Goal: Complete application form

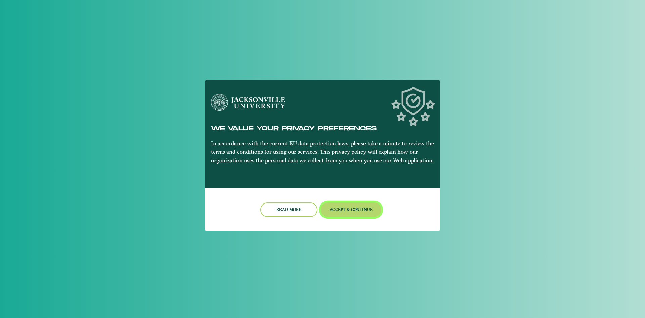
click at [373, 209] on button "Accept & Continue" at bounding box center [351, 210] width 61 height 14
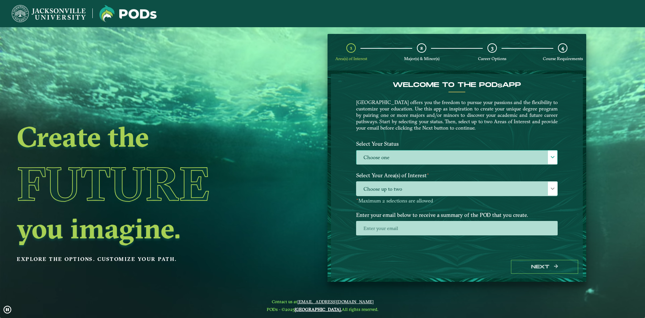
click at [426, 155] on label "Choose one" at bounding box center [456, 157] width 201 height 14
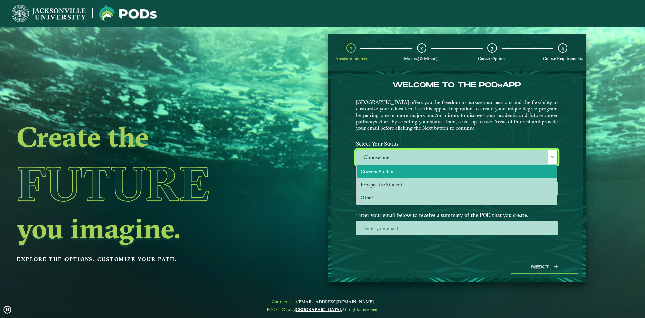
click at [401, 171] on li "Current Student" at bounding box center [457, 171] width 200 height 13
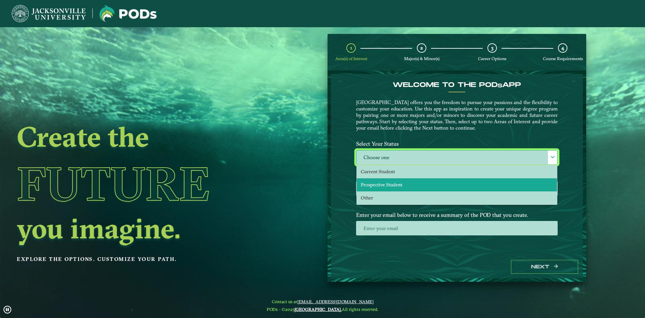
scroll to position [4, 31]
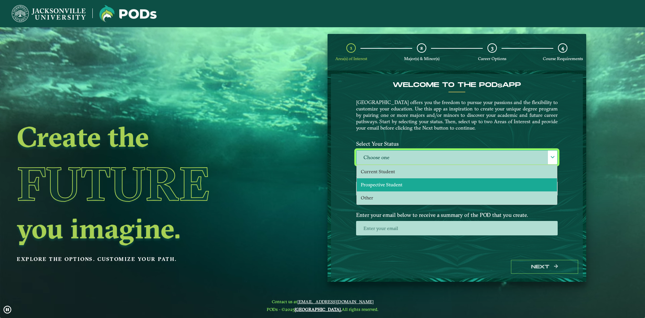
select select "[object Object]"
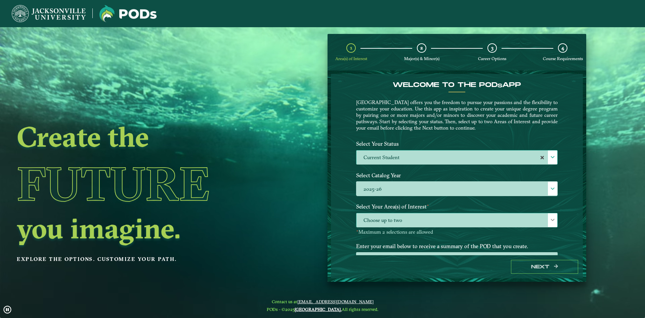
click at [400, 221] on span "Choose up to two" at bounding box center [456, 220] width 201 height 14
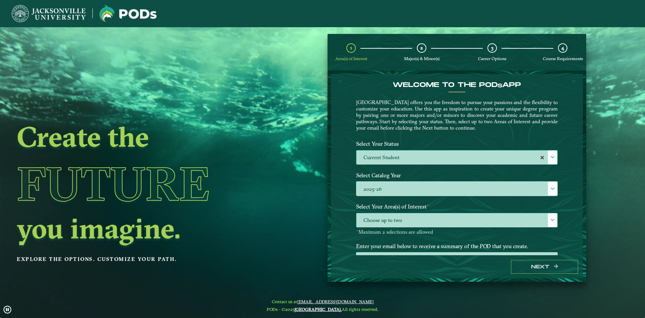
scroll to position [4, 31]
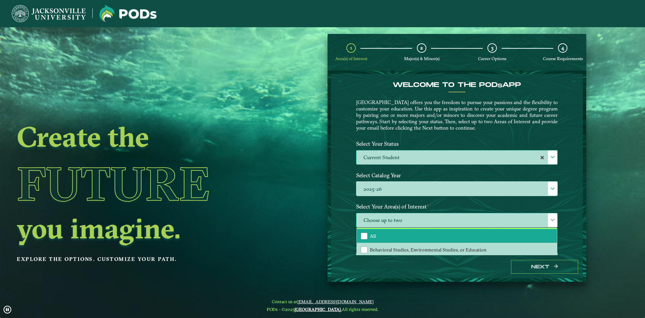
click at [396, 232] on li "All" at bounding box center [457, 236] width 200 height 14
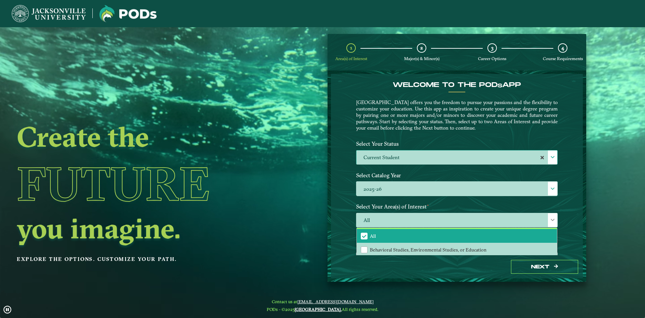
scroll to position [28, 0]
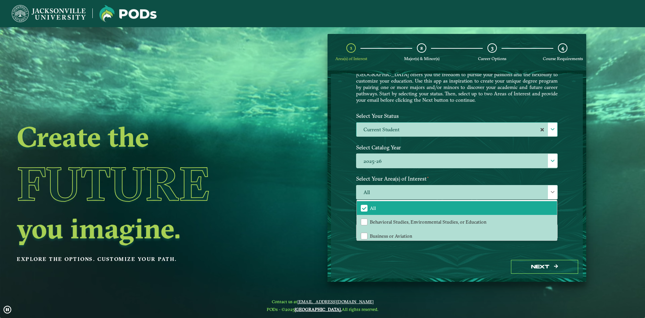
click at [566, 211] on div "Welcome to the POD s app [GEOGRAPHIC_DATA] offers you the freedom to pursue you…" at bounding box center [457, 164] width 252 height 181
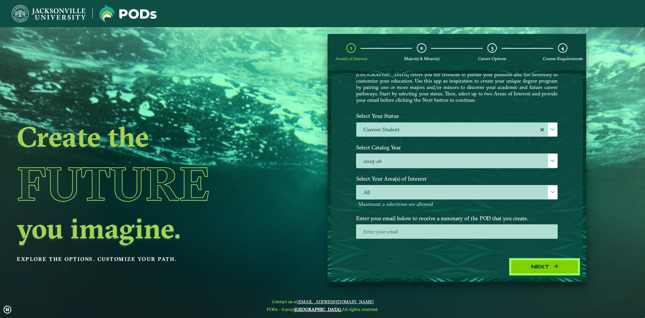
click at [544, 262] on button "Next" at bounding box center [544, 267] width 67 height 14
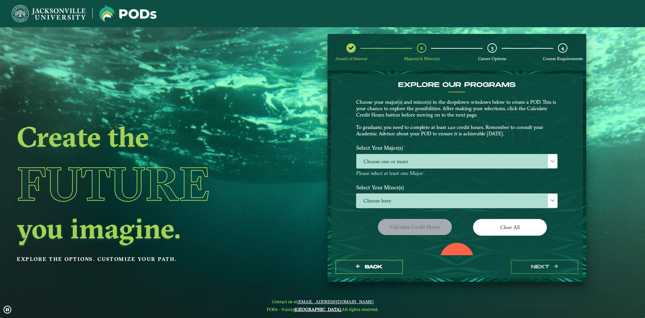
click at [406, 158] on span "Choose one or more" at bounding box center [456, 161] width 201 height 14
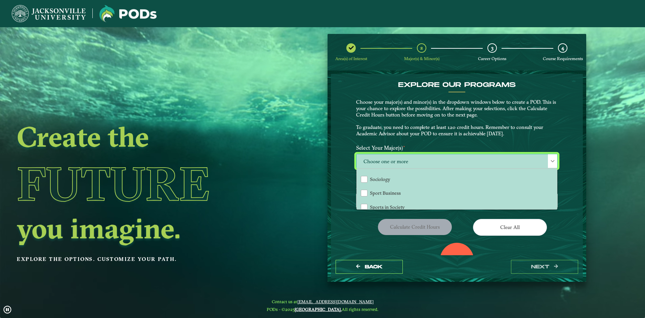
scroll to position [508, 0]
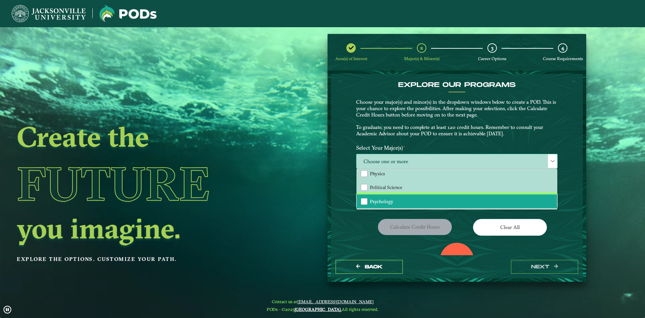
click at [391, 203] on span "Psychology" at bounding box center [382, 202] width 24 height 6
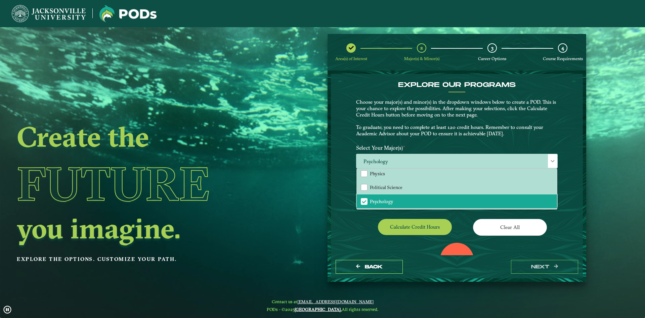
click at [305, 206] on ngx-dashboard "Create the Future you imagine. Explore the options. Customize your path. Area(s…" at bounding box center [322, 158] width 645 height 248
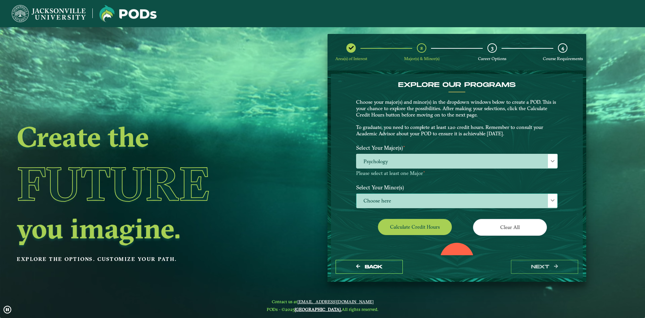
click at [380, 196] on span "Choose here" at bounding box center [456, 201] width 201 height 14
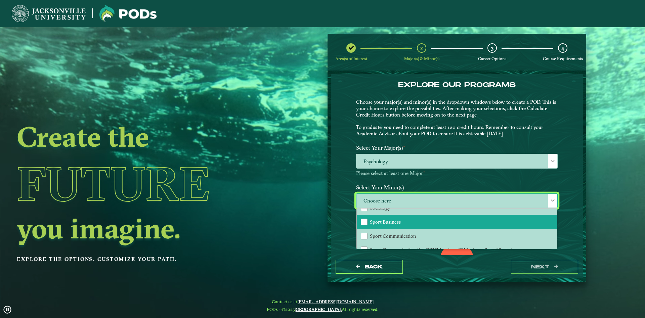
scroll to position [617, 0]
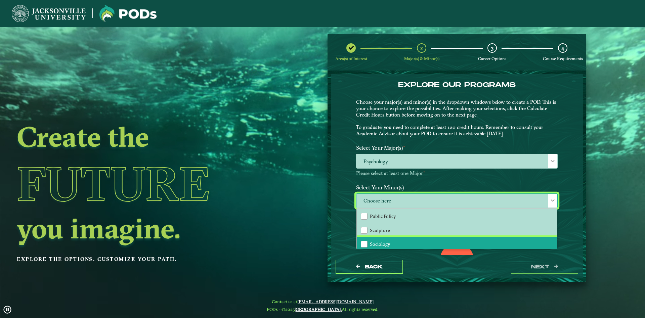
click at [393, 241] on li "Sociology" at bounding box center [457, 244] width 200 height 14
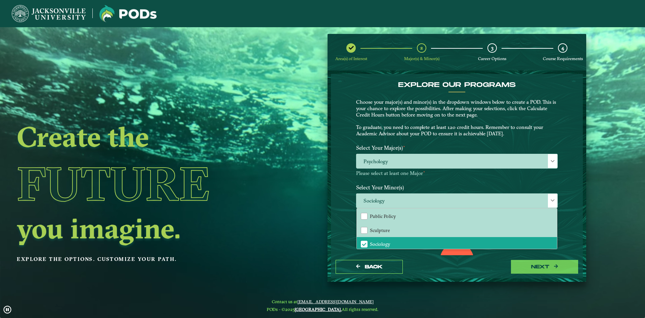
drag, startPoint x: 561, startPoint y: 277, endPoint x: 555, endPoint y: 269, distance: 9.8
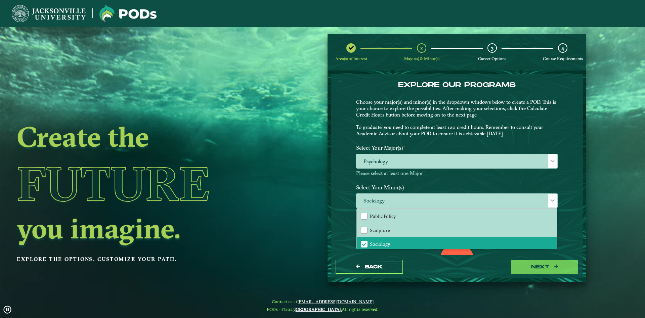
click at [561, 275] on div "Back next" at bounding box center [457, 266] width 252 height 23
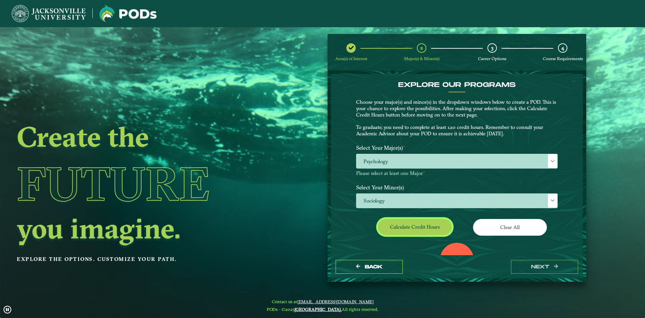
click at [425, 228] on button "Calculate credit hours" at bounding box center [415, 227] width 74 height 16
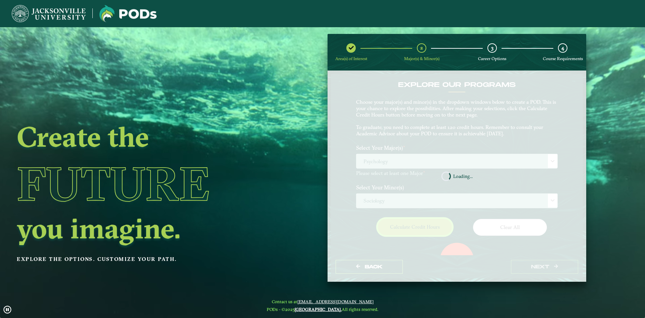
scroll to position [32, 0]
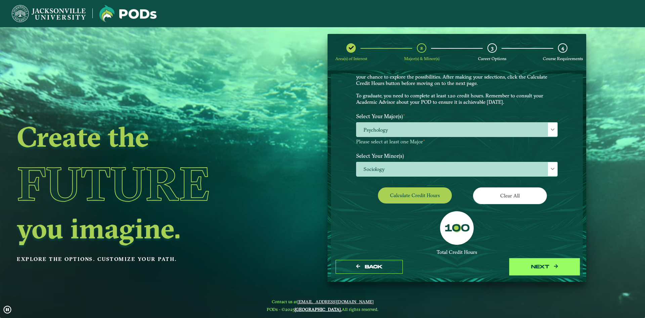
click at [538, 263] on button "next" at bounding box center [544, 267] width 67 height 14
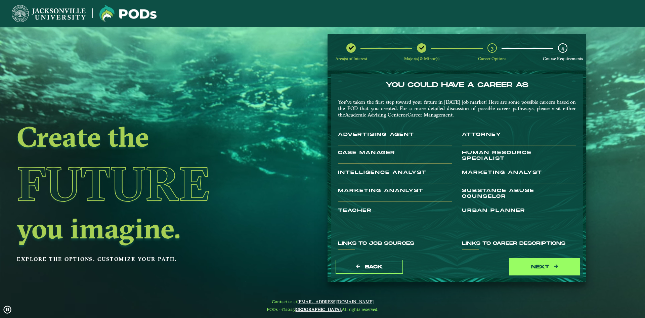
click at [543, 265] on button "next" at bounding box center [544, 267] width 67 height 14
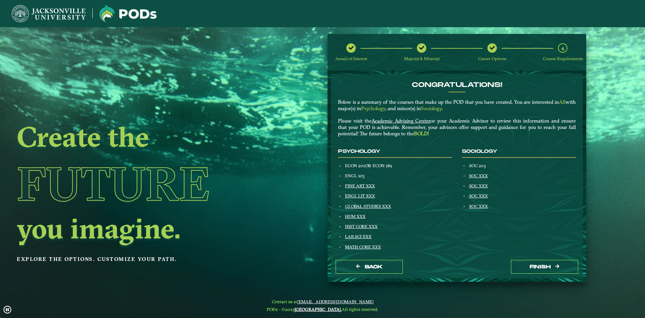
drag, startPoint x: 483, startPoint y: 166, endPoint x: 499, endPoint y: 167, distance: 16.5
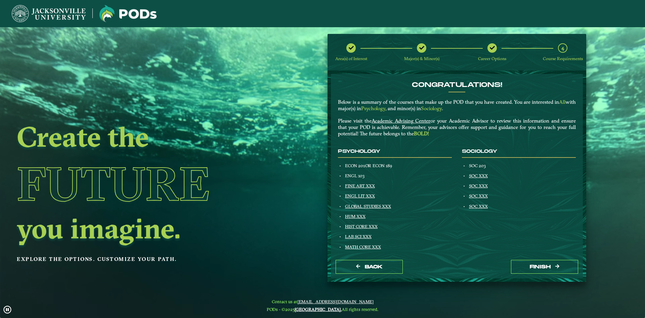
click at [499, 167] on li "SOC 203" at bounding box center [522, 165] width 108 height 5
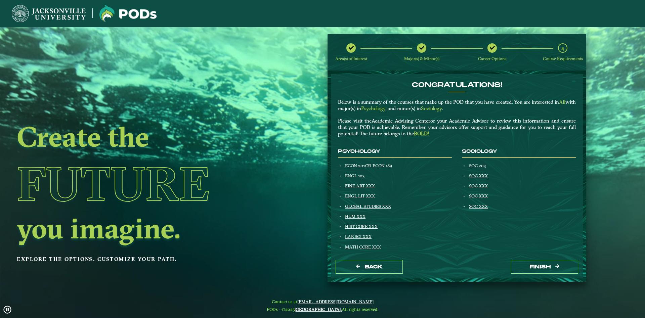
click at [523, 186] on div "SOC XXX" at bounding box center [522, 185] width 108 height 5
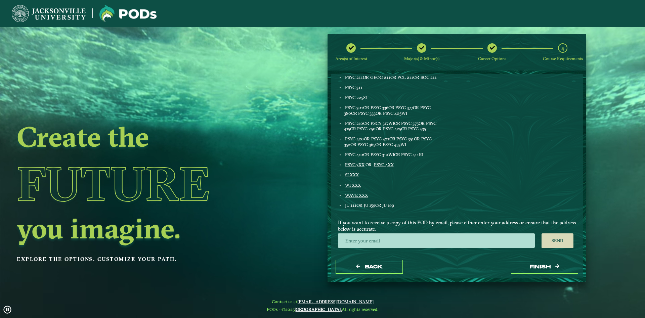
scroll to position [19, 0]
